Goal: Obtain resource: Obtain resource

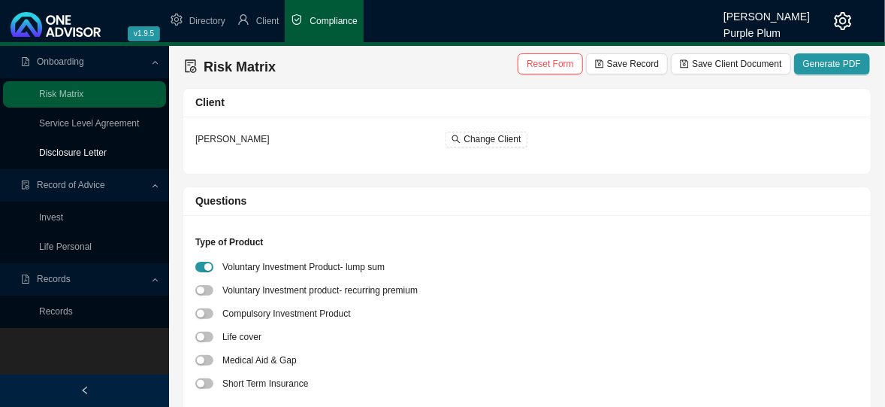
click at [49, 154] on link "Disclosure Letter" at bounding box center [73, 152] width 68 height 11
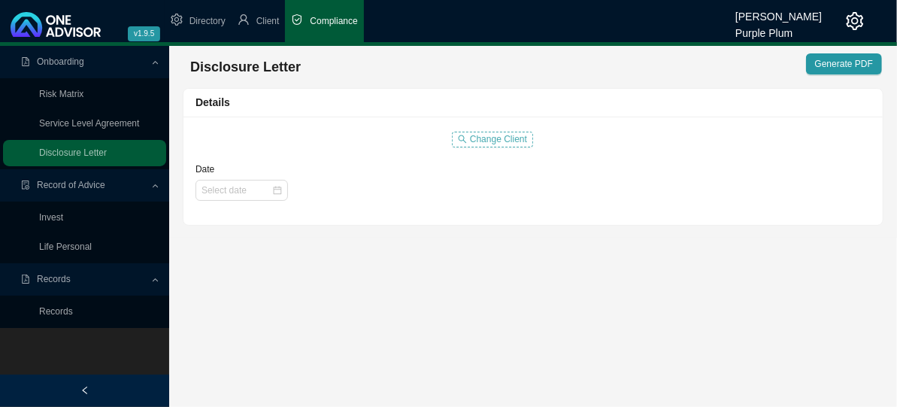
click at [495, 139] on span "Change Client" at bounding box center [498, 139] width 57 height 15
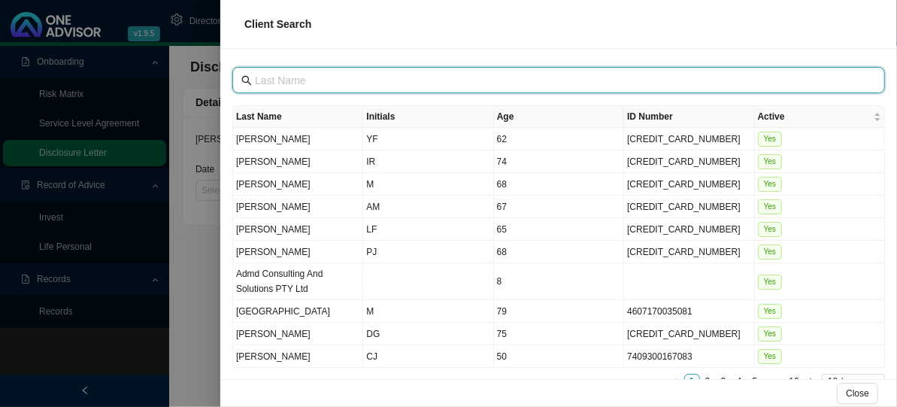
click at [280, 82] on input "text" at bounding box center [560, 80] width 610 height 17
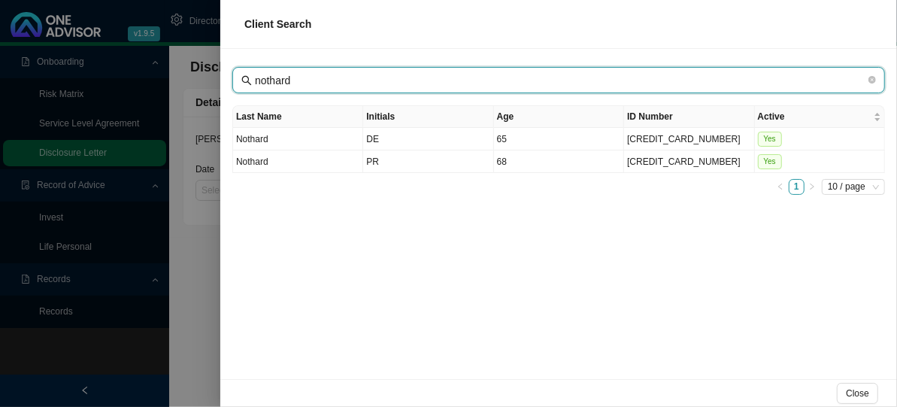
type input "nothard"
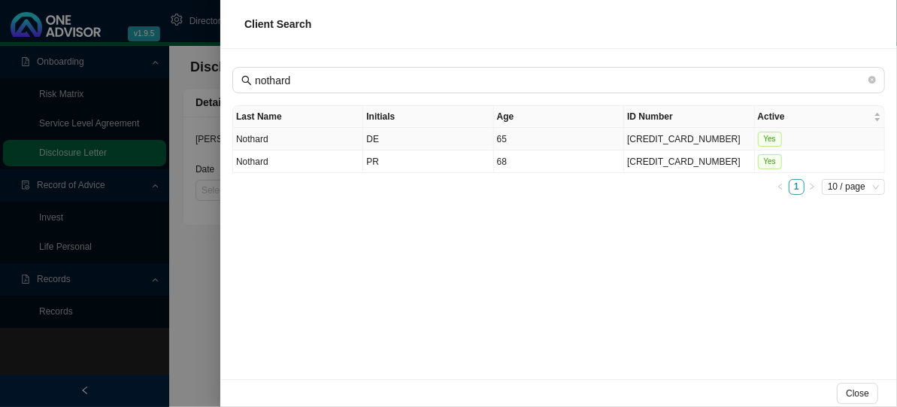
click at [250, 141] on td "Nothard" at bounding box center [298, 139] width 130 height 23
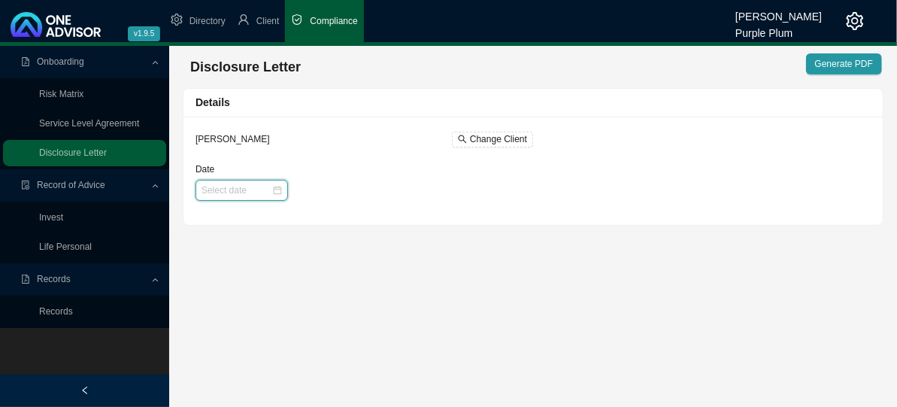
drag, startPoint x: 213, startPoint y: 192, endPoint x: 219, endPoint y: 186, distance: 8.6
click at [216, 189] on input "Date" at bounding box center [236, 190] width 70 height 15
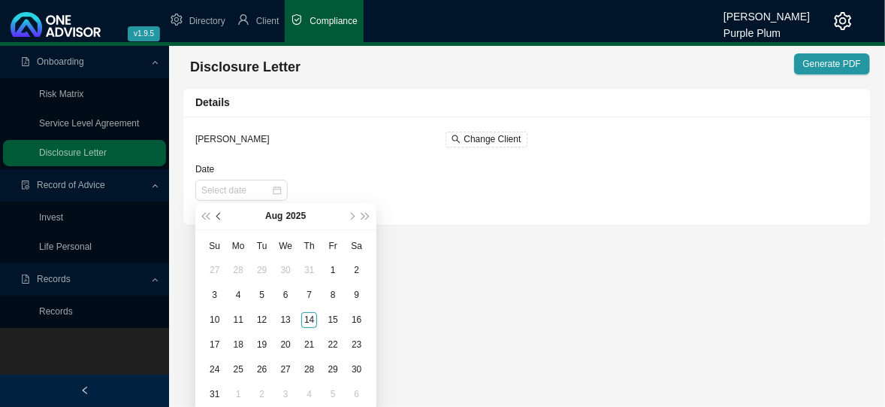
click at [214, 213] on button "prev-year" at bounding box center [220, 216] width 14 height 26
click at [215, 213] on button "prev-year" at bounding box center [220, 216] width 14 height 26
type input "[DATE]"
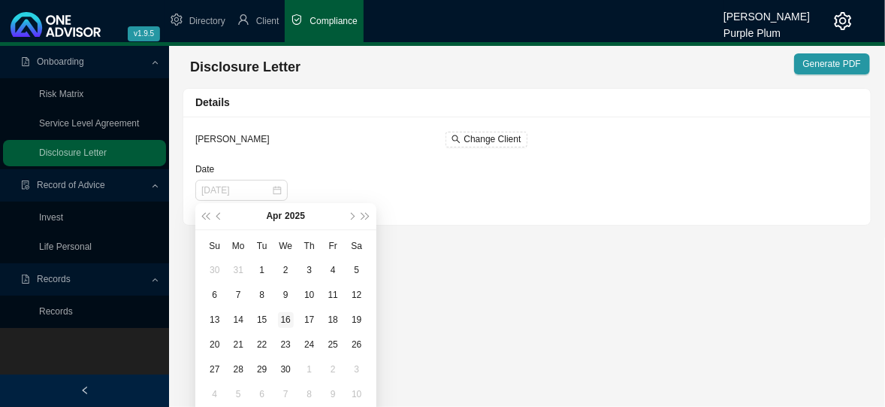
click at [283, 319] on div "16" at bounding box center [286, 320] width 16 height 16
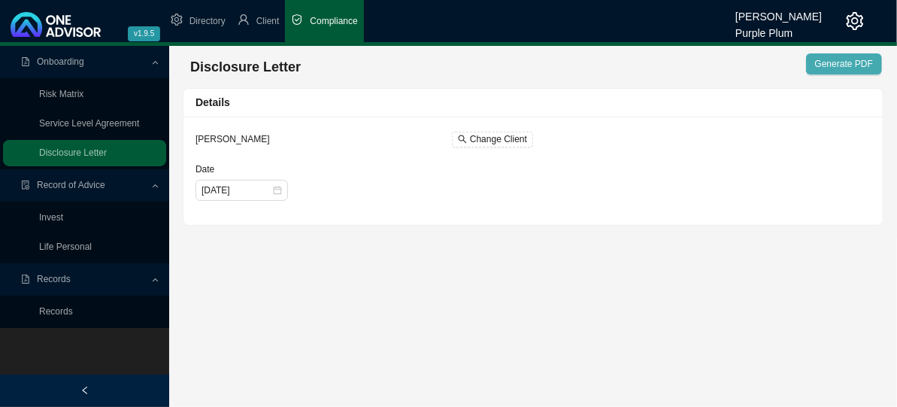
click at [848, 57] on span "Generate PDF" at bounding box center [844, 63] width 58 height 15
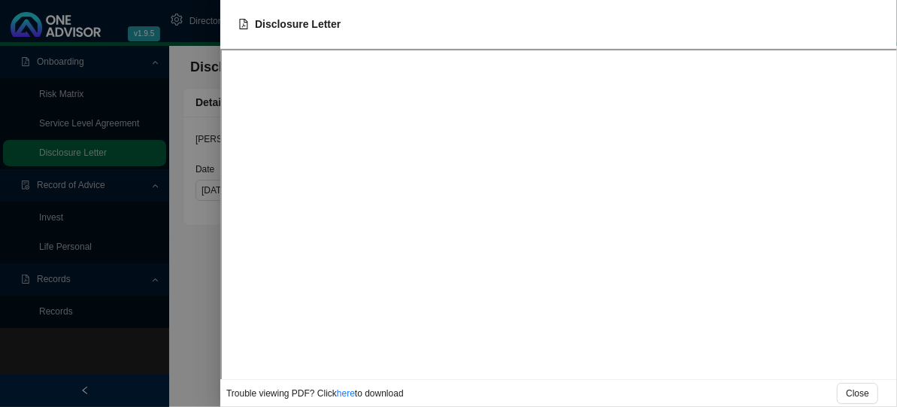
drag, startPoint x: 341, startPoint y: 394, endPoint x: 361, endPoint y: 379, distance: 25.3
click at [342, 392] on link "here" at bounding box center [346, 393] width 18 height 11
click at [340, 392] on link "here" at bounding box center [346, 393] width 18 height 11
